Goal: Task Accomplishment & Management: Use online tool/utility

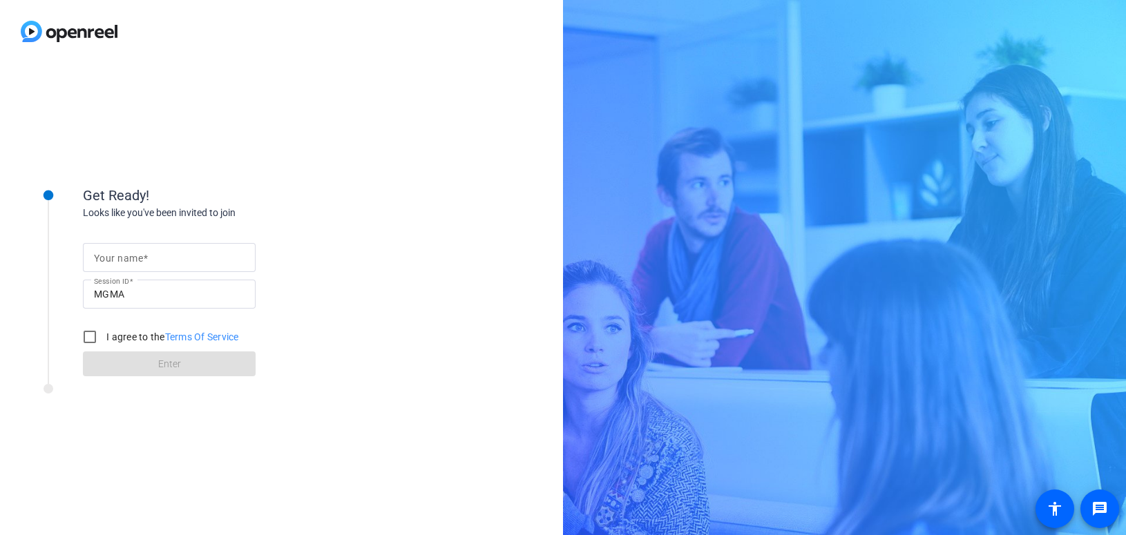
click at [112, 253] on mat-label "Your name" at bounding box center [118, 258] width 49 height 11
click at [112, 252] on input "Your name" at bounding box center [169, 257] width 151 height 17
type input "[PERSON_NAME]"
click at [92, 336] on input "I agree to the Terms Of Service" at bounding box center [90, 337] width 28 height 28
checkbox input "true"
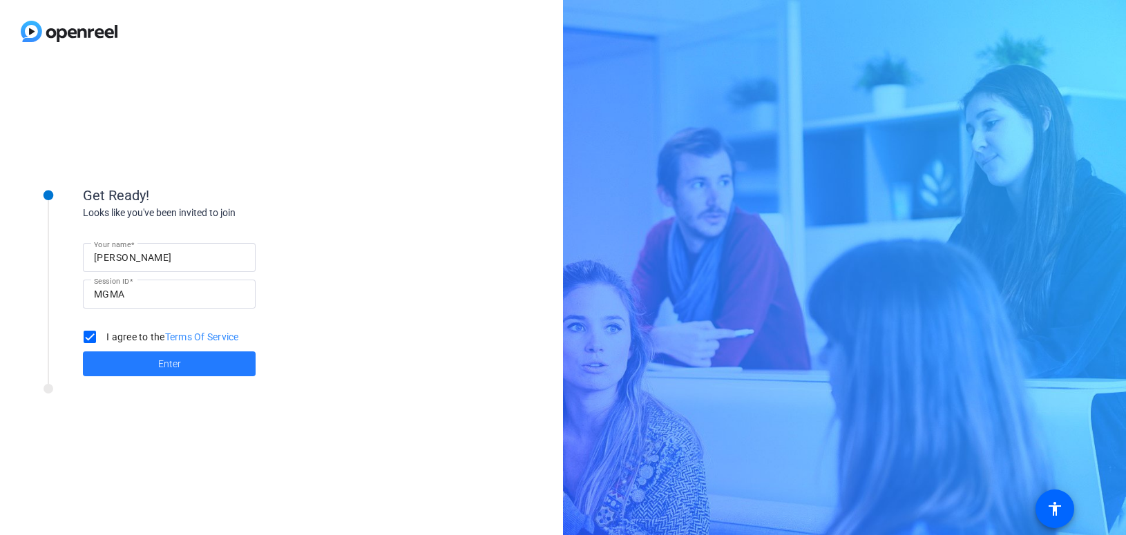
click at [173, 372] on span at bounding box center [169, 363] width 173 height 33
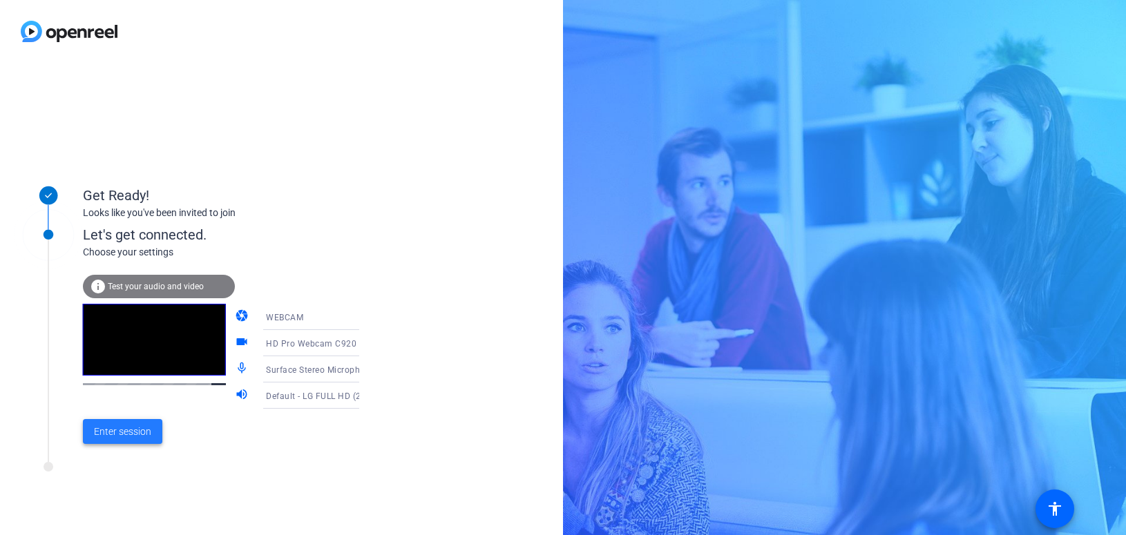
click at [123, 433] on span "Enter session" at bounding box center [122, 432] width 57 height 15
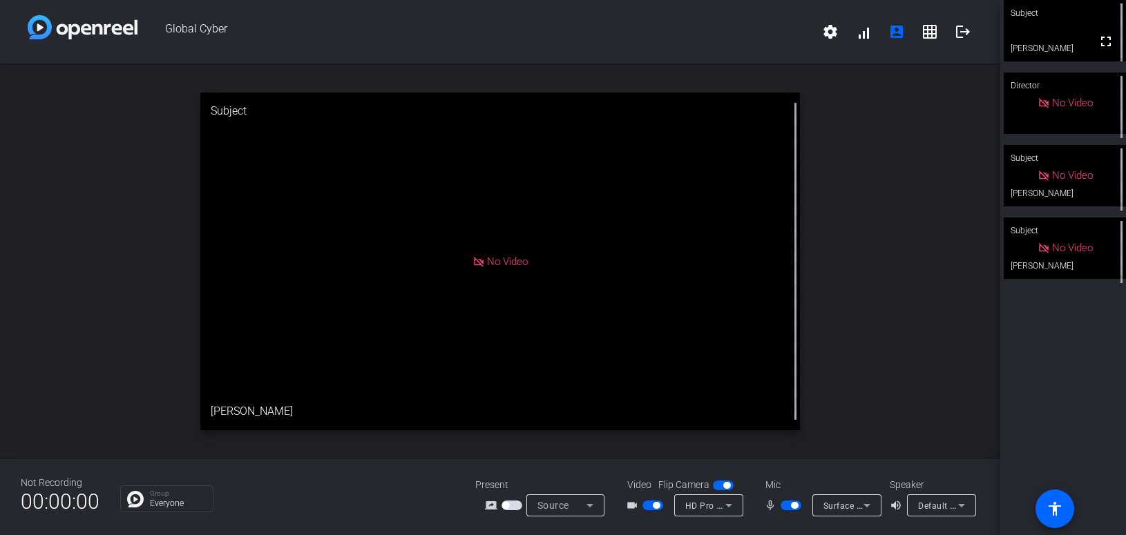
click at [650, 504] on span "button" at bounding box center [652, 506] width 21 height 10
click at [784, 506] on span "button" at bounding box center [790, 506] width 21 height 10
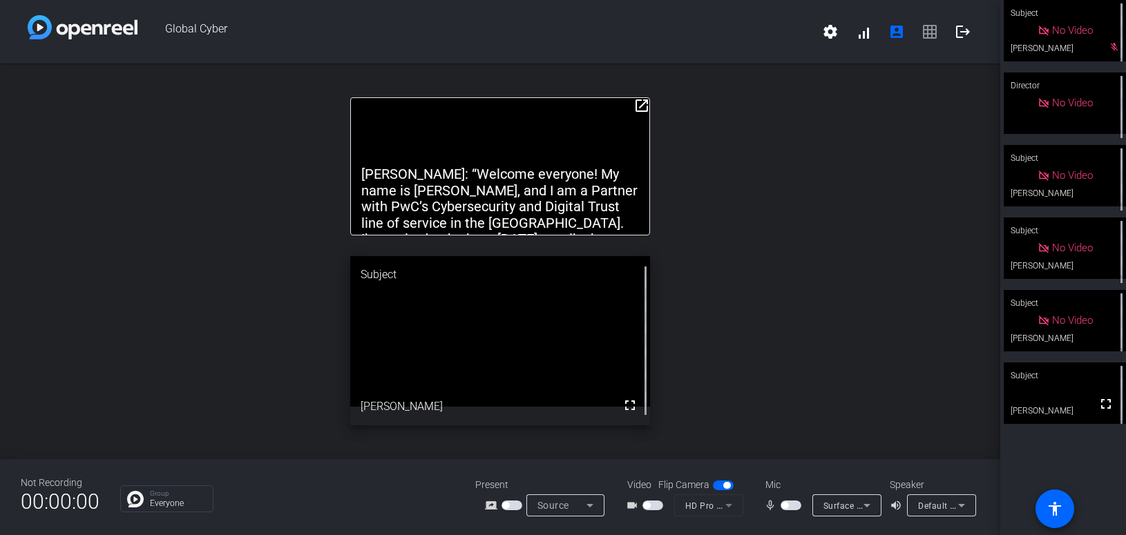
click at [909, 508] on div "Default - LG FULL HD (2- HD Audio Driver for Display Audio)" at bounding box center [941, 505] width 69 height 22
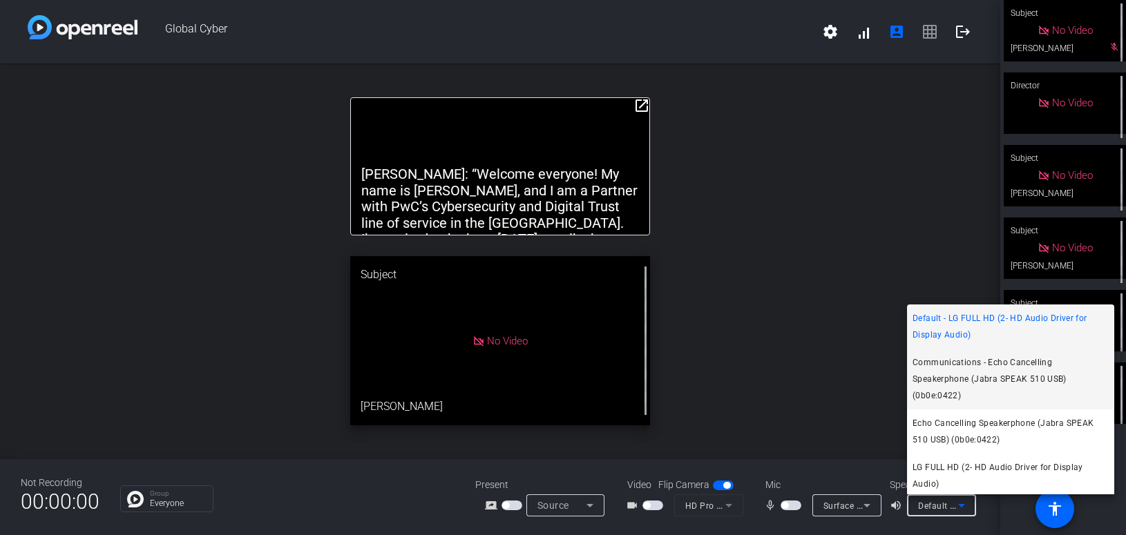
click at [949, 389] on span "Communications - Echo Cancelling Speakerphone (Jabra SPEAK 510 USB) (0b0e:0422)" at bounding box center [1010, 379] width 196 height 50
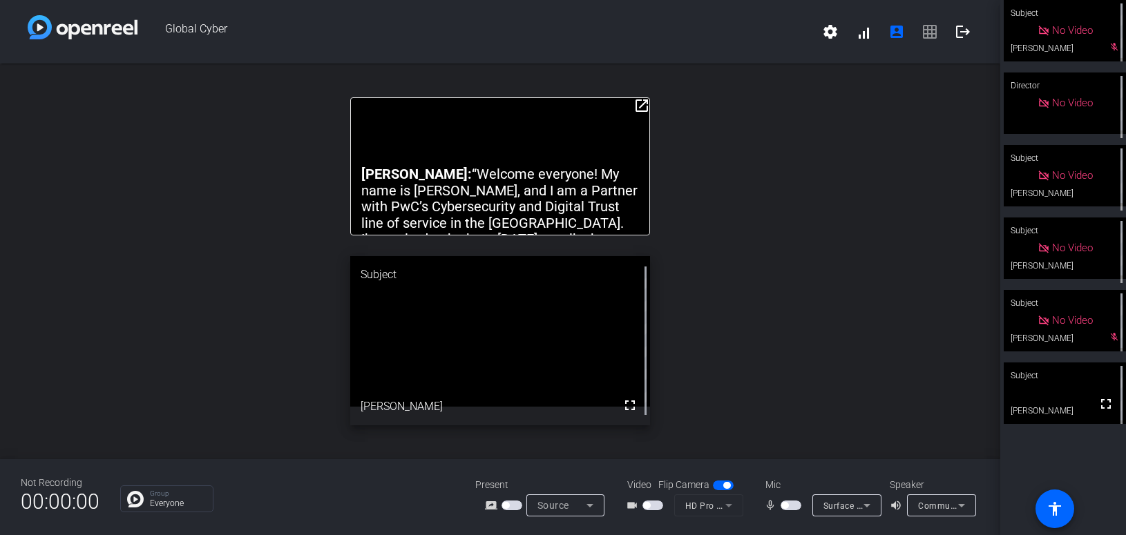
click at [790, 507] on span "button" at bounding box center [790, 506] width 21 height 10
click at [791, 507] on span "button" at bounding box center [794, 505] width 7 height 7
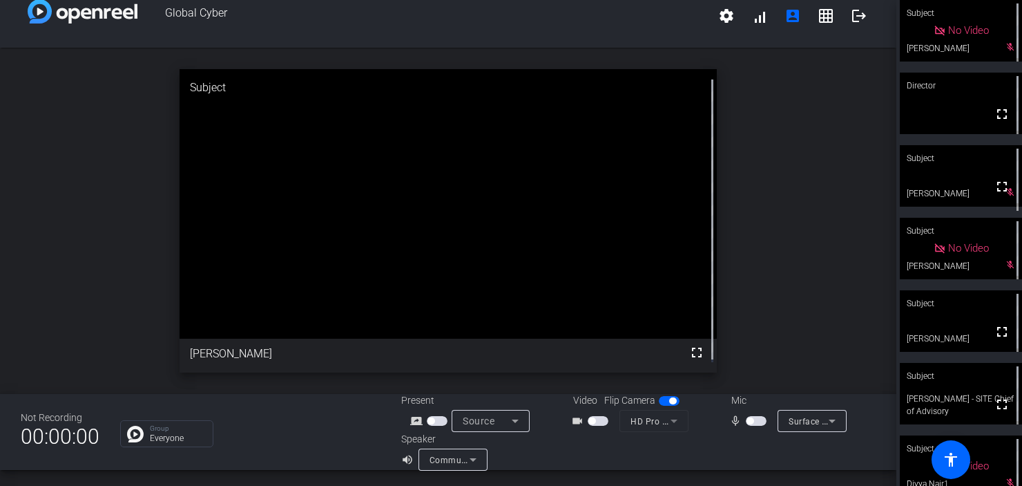
click at [481, 466] on div "Communications - Echo Cancelling Speakerphone (Jabra SPEAK 510 USB) (0b0e:0422)" at bounding box center [453, 459] width 69 height 22
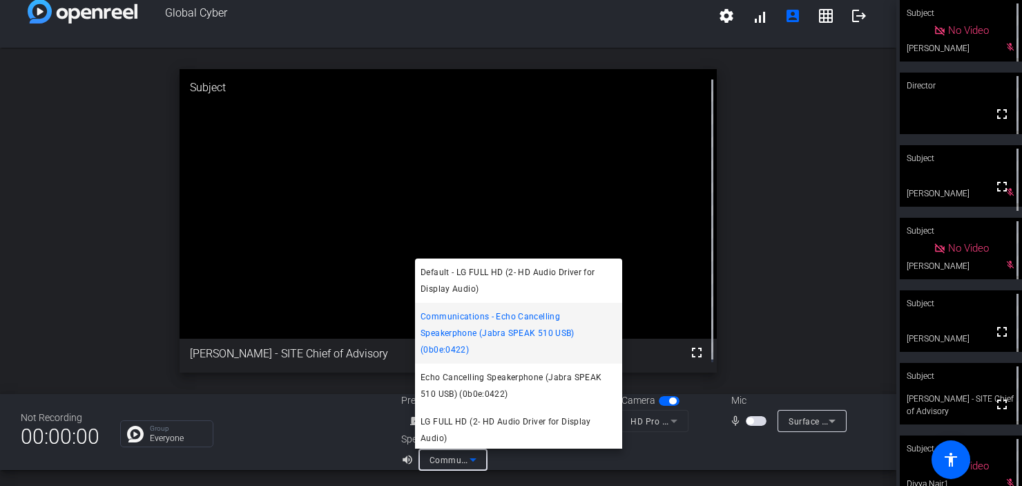
click at [630, 443] on div at bounding box center [511, 243] width 1022 height 486
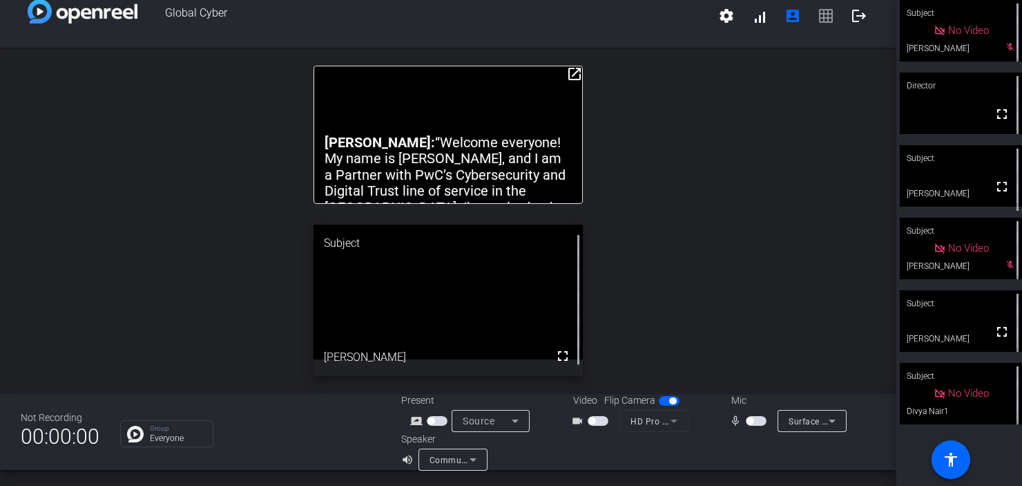
click at [753, 419] on span "button" at bounding box center [756, 421] width 21 height 10
click at [747, 419] on span "button" at bounding box center [756, 421] width 21 height 10
click at [751, 419] on span "button" at bounding box center [756, 421] width 21 height 10
